Goal: Task Accomplishment & Management: Manage account settings

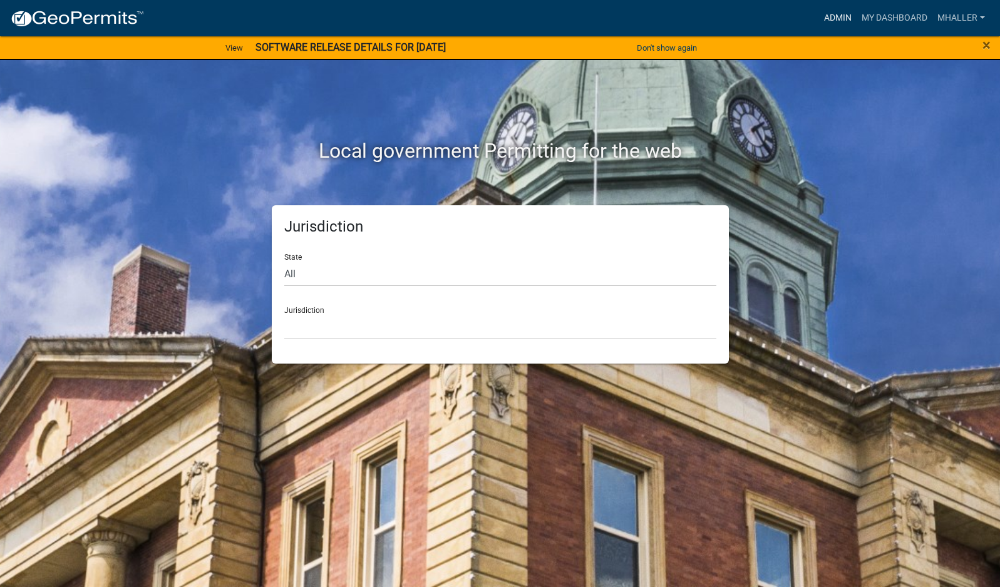
click at [825, 14] on link "Admin" at bounding box center [838, 18] width 38 height 24
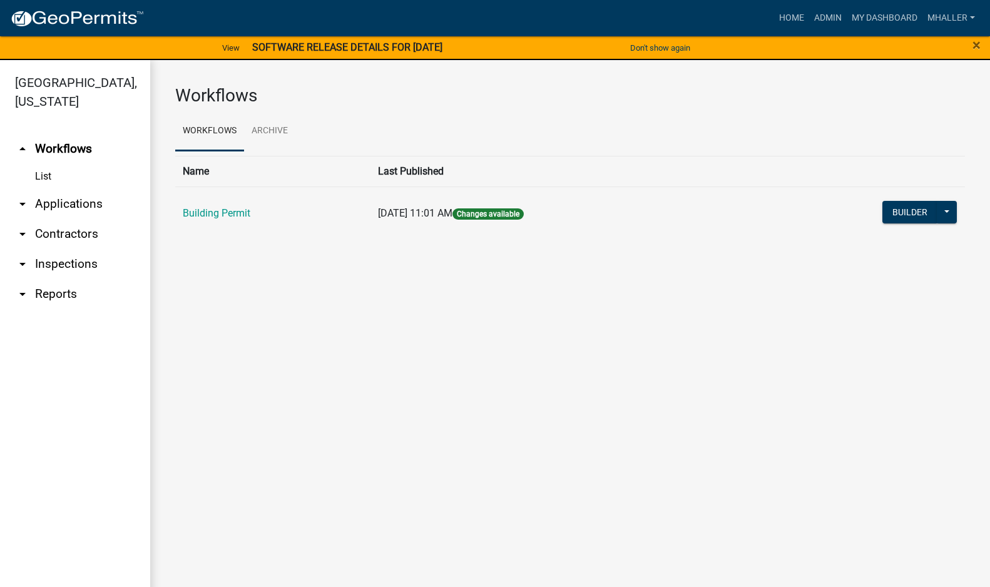
click at [58, 189] on link "arrow_drop_down Applications" at bounding box center [75, 204] width 150 height 30
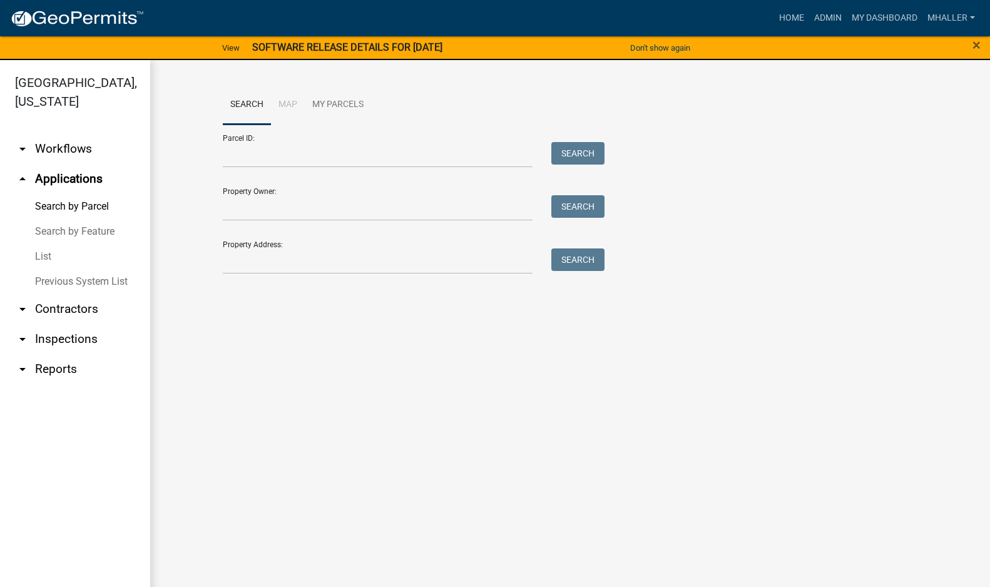
click at [59, 324] on link "arrow_drop_down Inspections" at bounding box center [75, 339] width 150 height 30
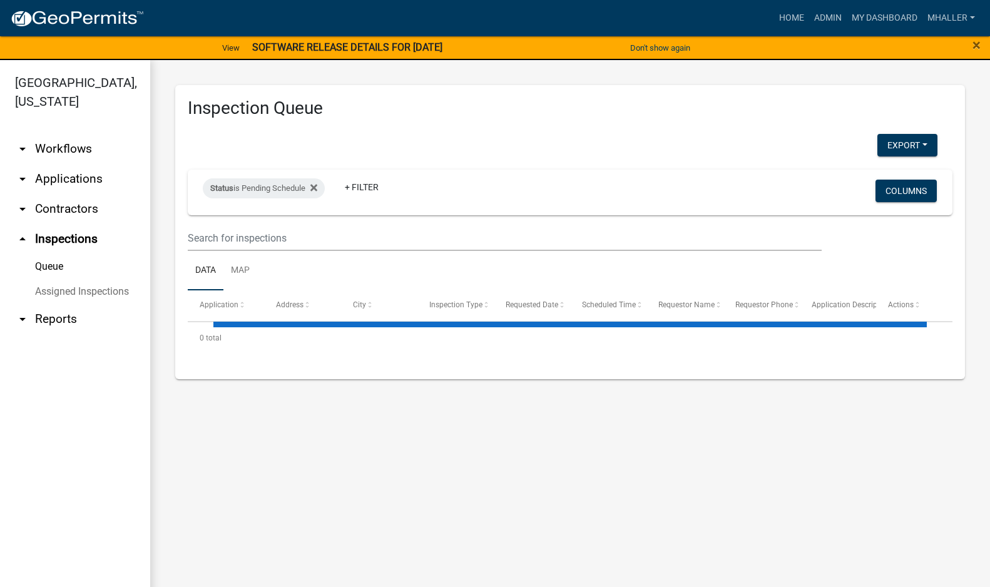
select select "1: 25"
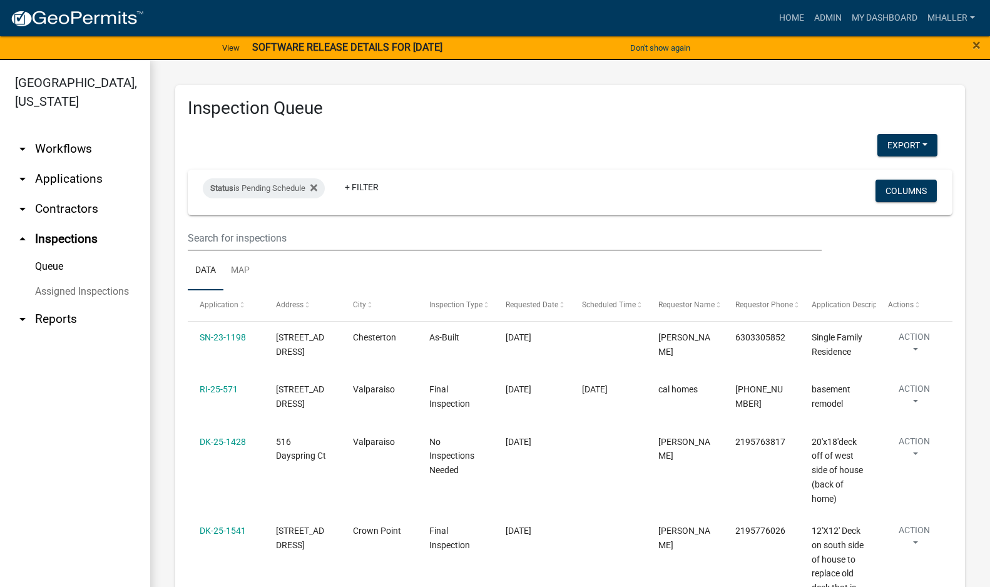
click at [54, 164] on link "arrow_drop_down Applications" at bounding box center [75, 179] width 150 height 30
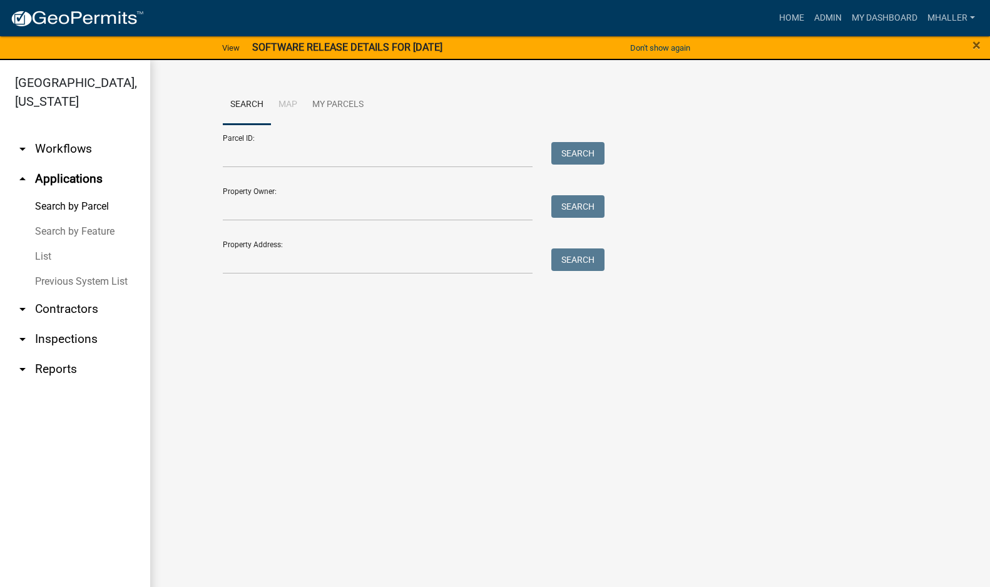
click at [51, 164] on link "arrow_drop_up Applications" at bounding box center [75, 179] width 150 height 30
click at [44, 244] on link "List" at bounding box center [75, 256] width 150 height 25
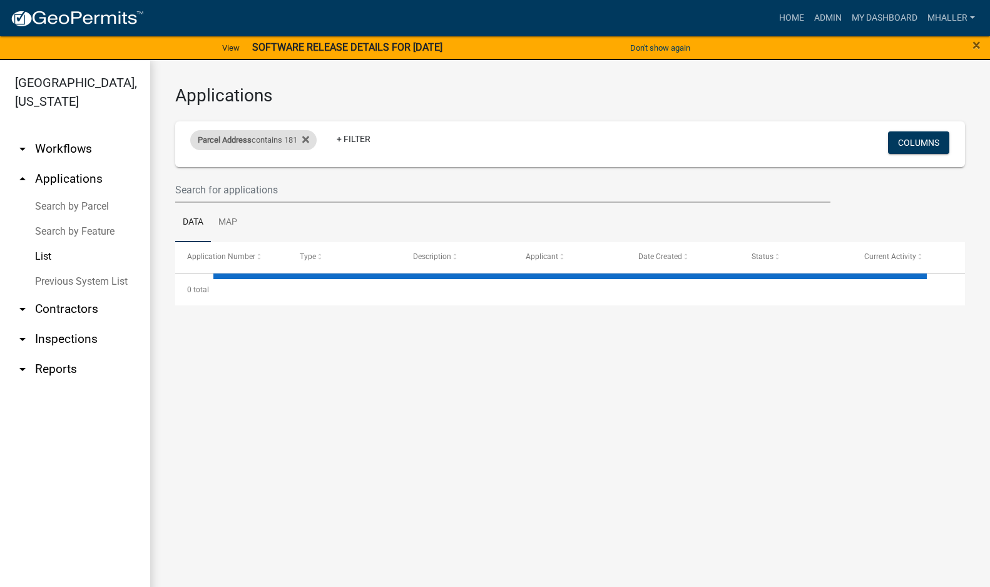
click at [272, 139] on div "Parcel Address contains 181" at bounding box center [253, 140] width 126 height 20
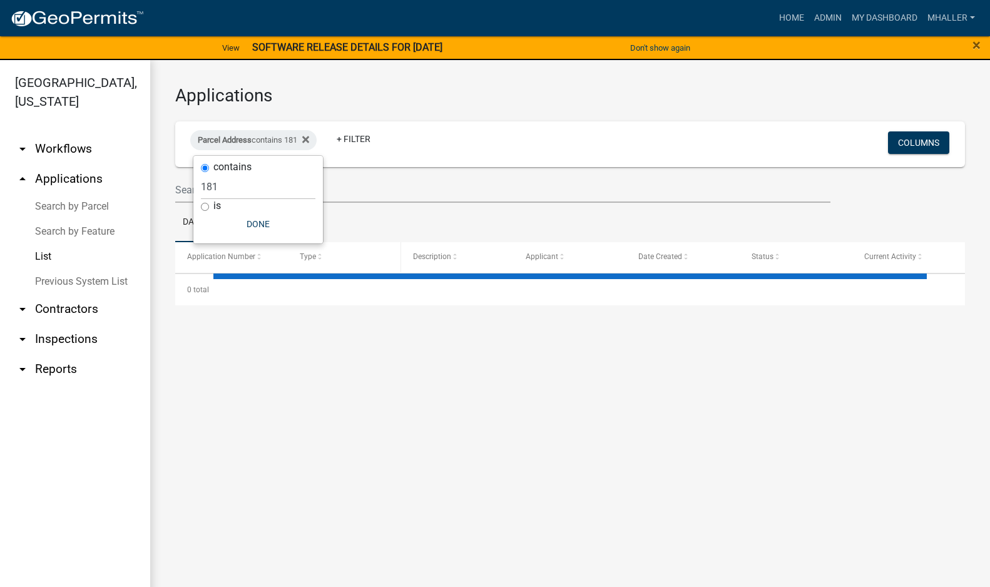
select select "1: 25"
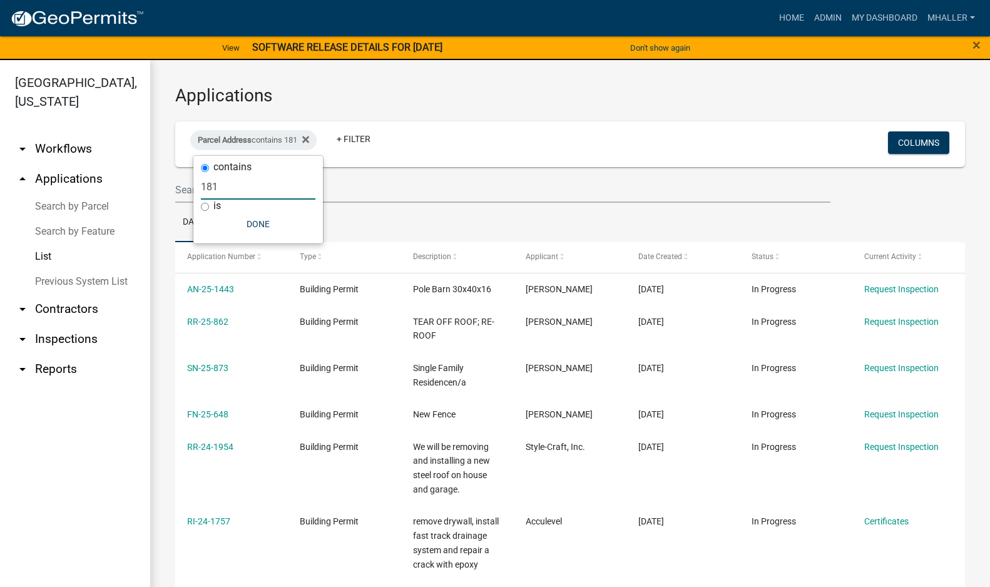
drag, startPoint x: 232, startPoint y: 187, endPoint x: 160, endPoint y: 184, distance: 71.4
click at [168, 183] on body "Internet Explorer does NOT work with GeoPermits. Get a new browser for more sec…" at bounding box center [495, 293] width 990 height 587
type input "1"
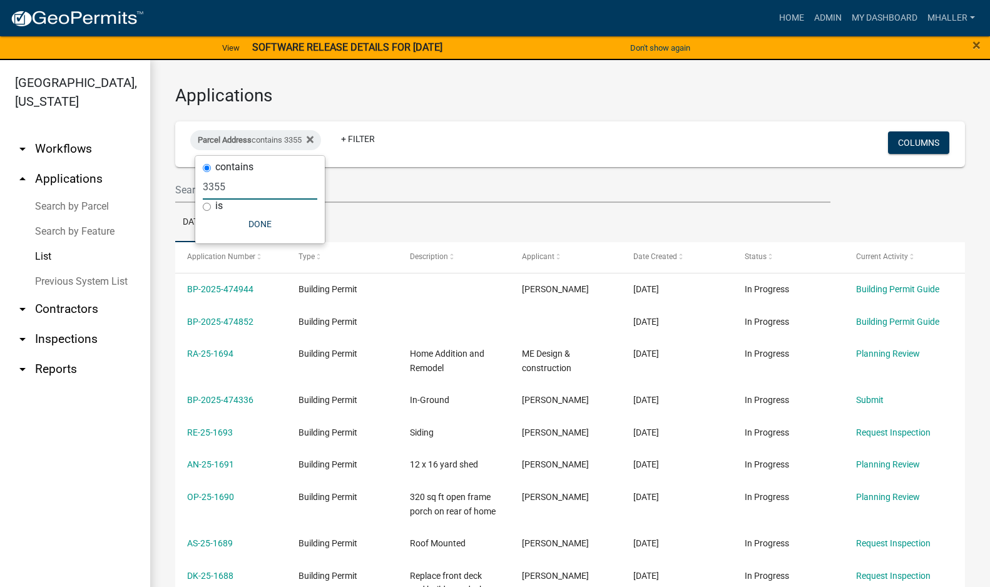
type input "3355"
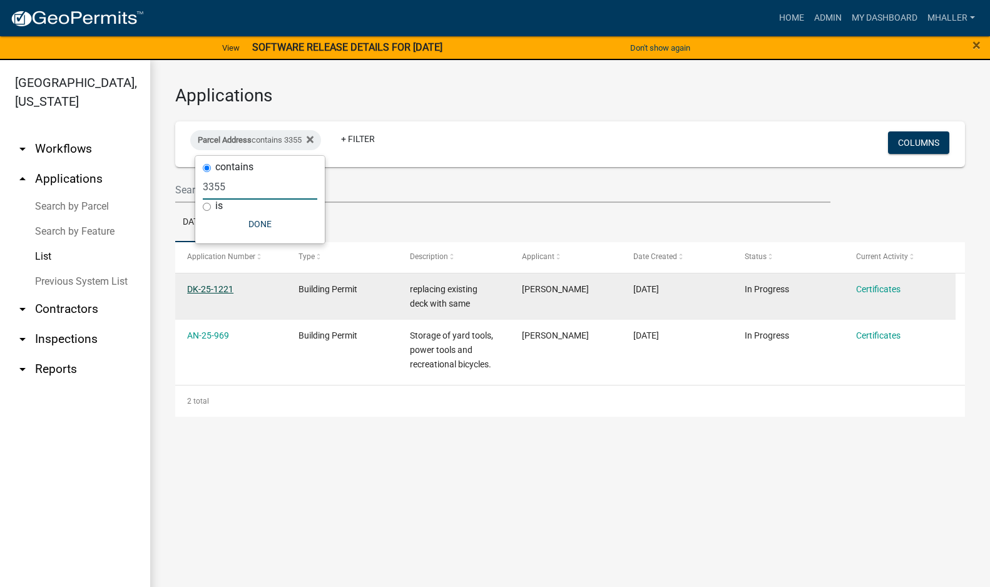
click at [210, 288] on link "DK-25-1221" at bounding box center [210, 289] width 46 height 10
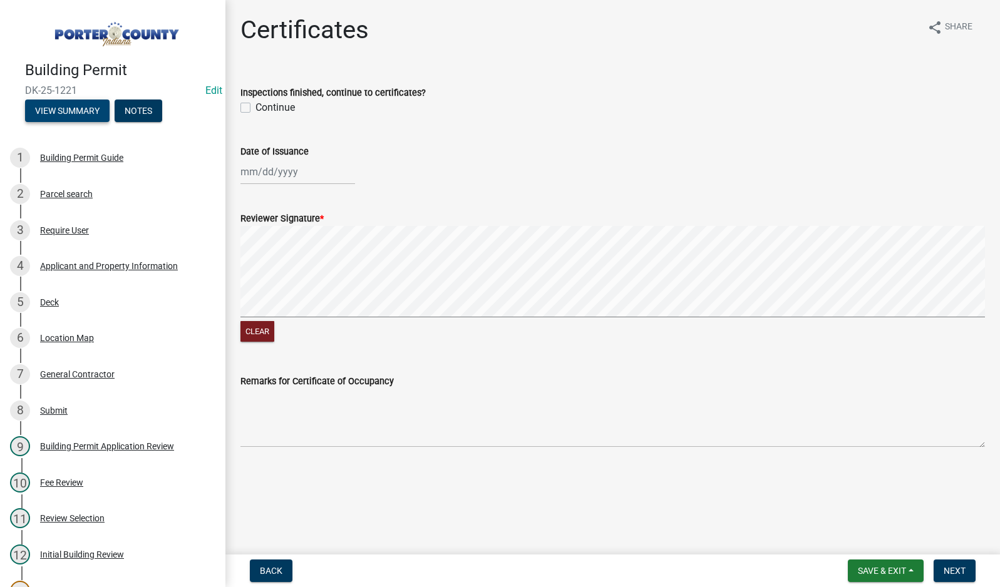
click at [69, 104] on button "View Summary" at bounding box center [67, 111] width 85 height 23
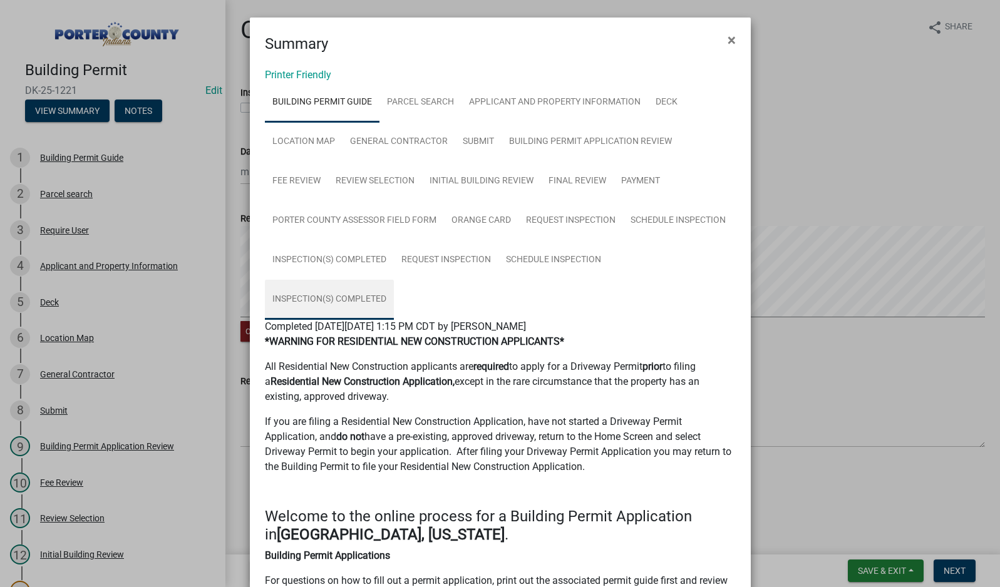
click at [336, 299] on link "Inspection(s) Completed" at bounding box center [329, 300] width 129 height 40
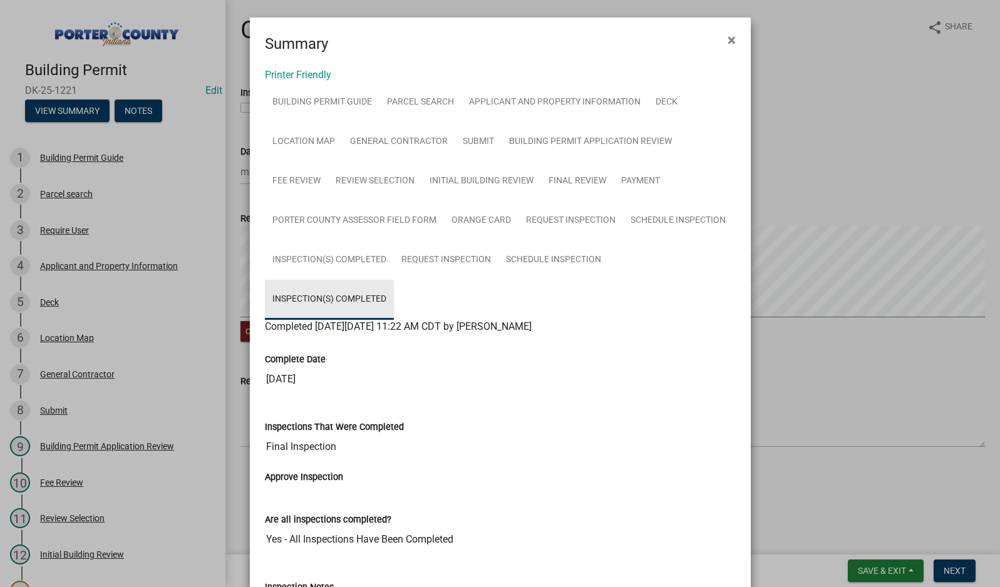
click at [351, 301] on link "Inspection(s) Completed" at bounding box center [329, 300] width 129 height 40
